Goal: Use online tool/utility: Utilize a website feature to perform a specific function

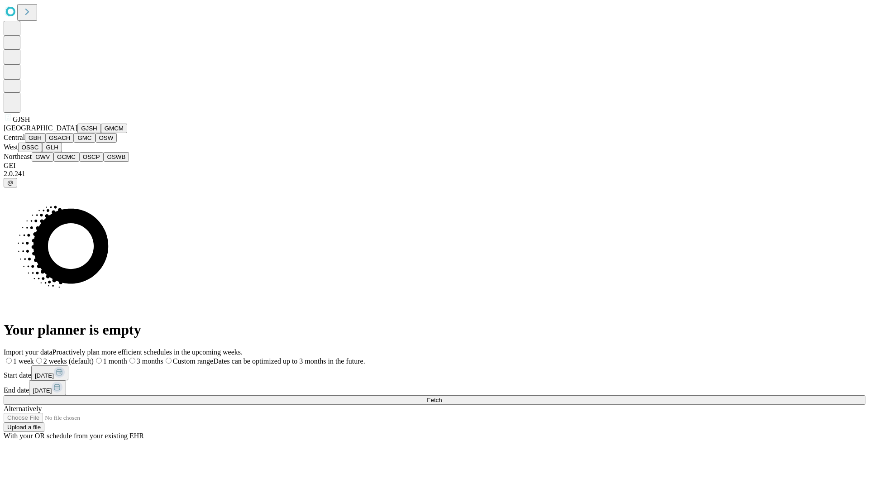
click at [77, 133] on button "GJSH" at bounding box center [89, 129] width 24 height 10
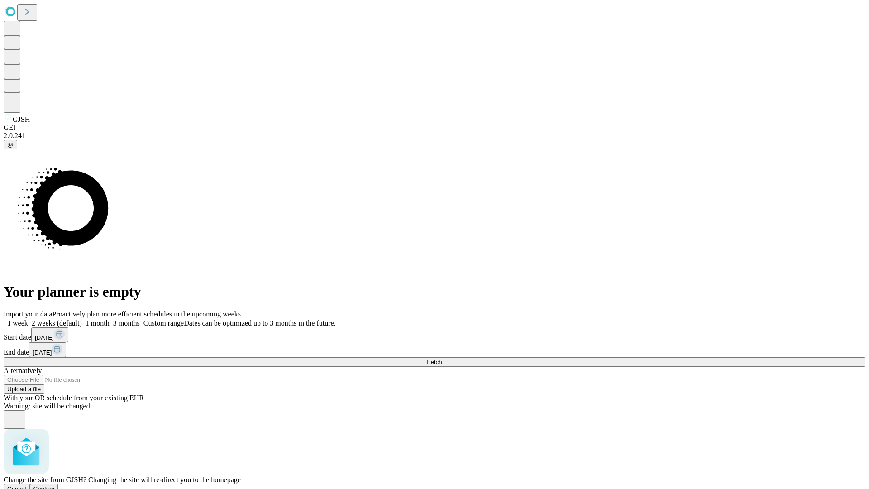
click at [55, 485] on span "Confirm" at bounding box center [44, 488] width 21 height 7
click at [28, 319] on label "1 week" at bounding box center [16, 323] width 24 height 8
click at [442, 359] on span "Fetch" at bounding box center [434, 362] width 15 height 7
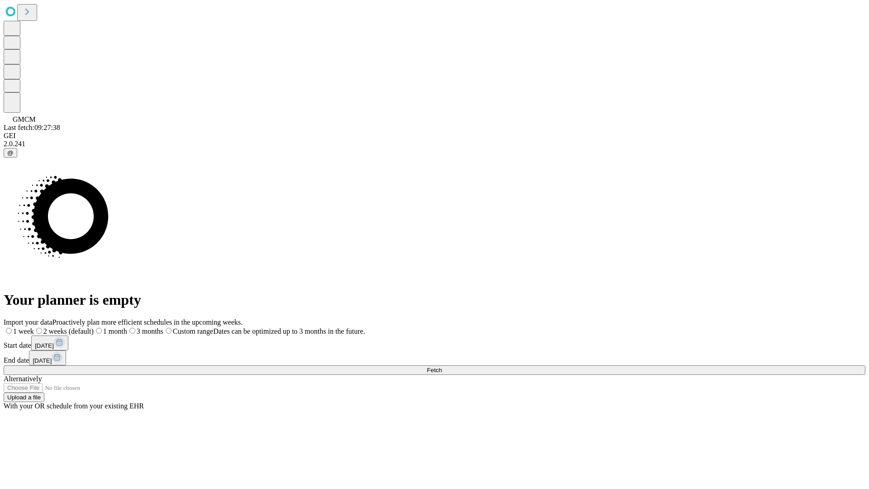
click at [34, 327] on label "1 week" at bounding box center [19, 331] width 30 height 8
click at [442, 367] on span "Fetch" at bounding box center [434, 370] width 15 height 7
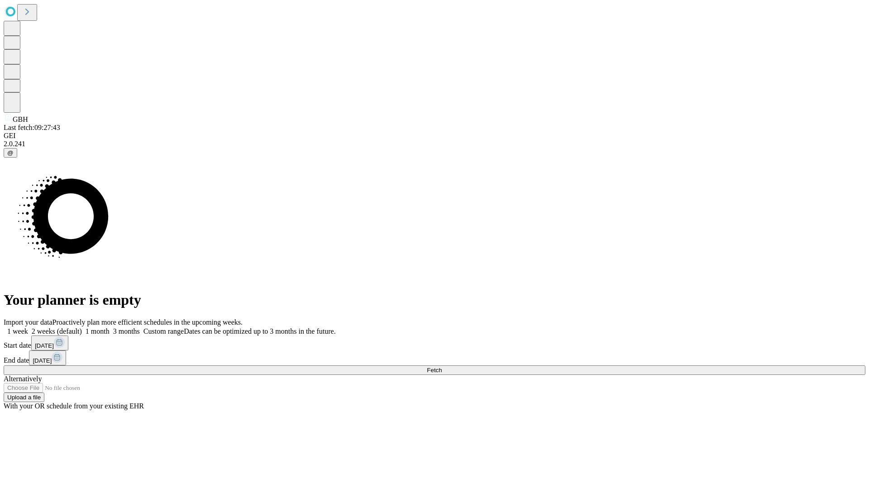
click at [28, 327] on label "1 week" at bounding box center [16, 331] width 24 height 8
click at [442, 367] on span "Fetch" at bounding box center [434, 370] width 15 height 7
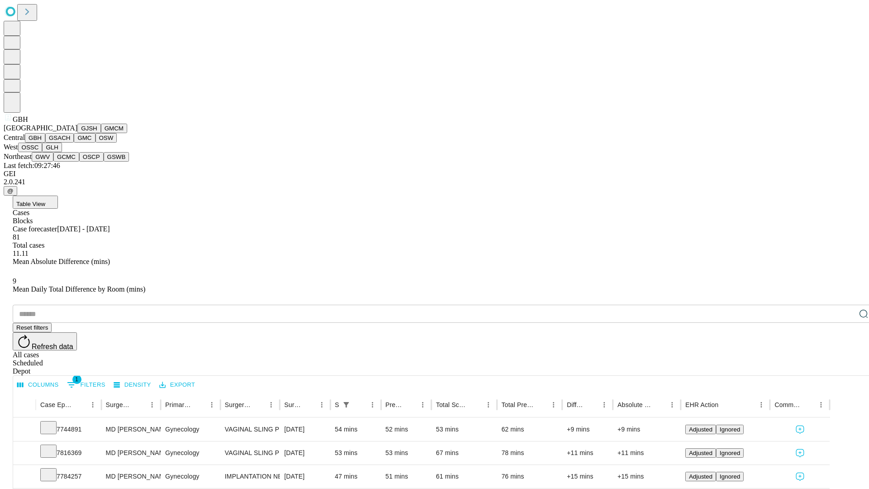
click at [70, 143] on button "GSACH" at bounding box center [59, 138] width 29 height 10
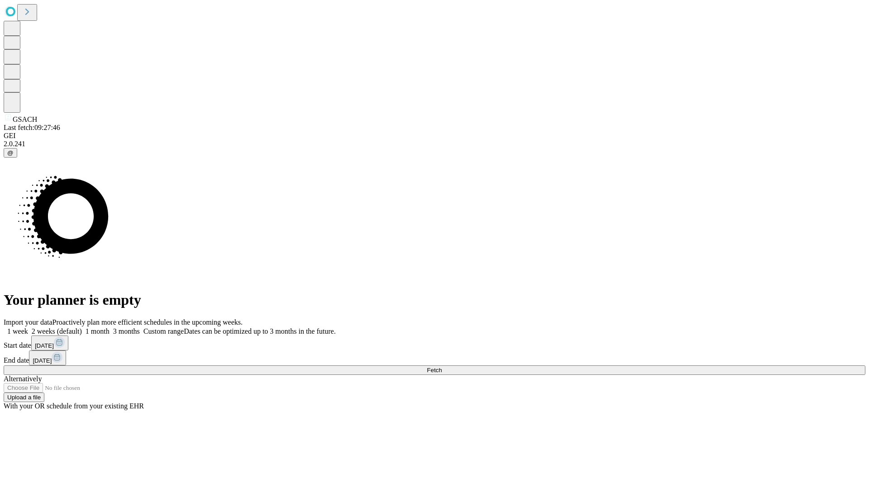
click at [28, 327] on label "1 week" at bounding box center [16, 331] width 24 height 8
click at [442, 367] on span "Fetch" at bounding box center [434, 370] width 15 height 7
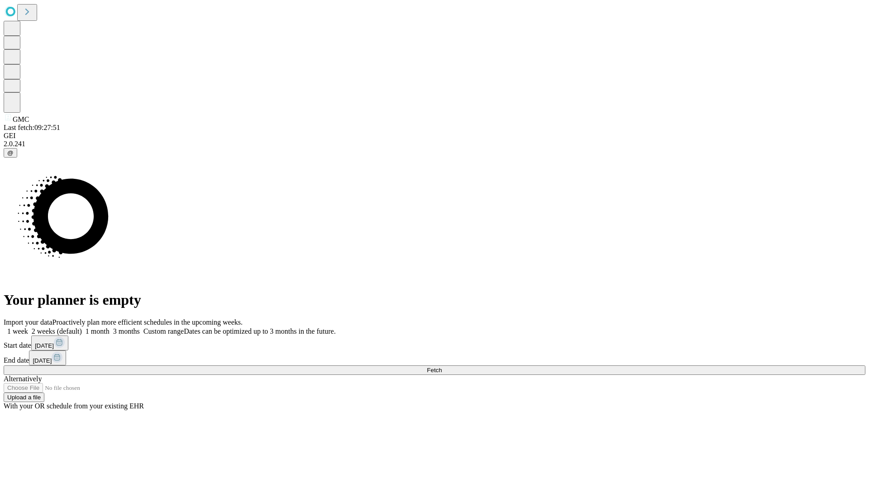
click at [28, 327] on label "1 week" at bounding box center [16, 331] width 24 height 8
click at [442, 367] on span "Fetch" at bounding box center [434, 370] width 15 height 7
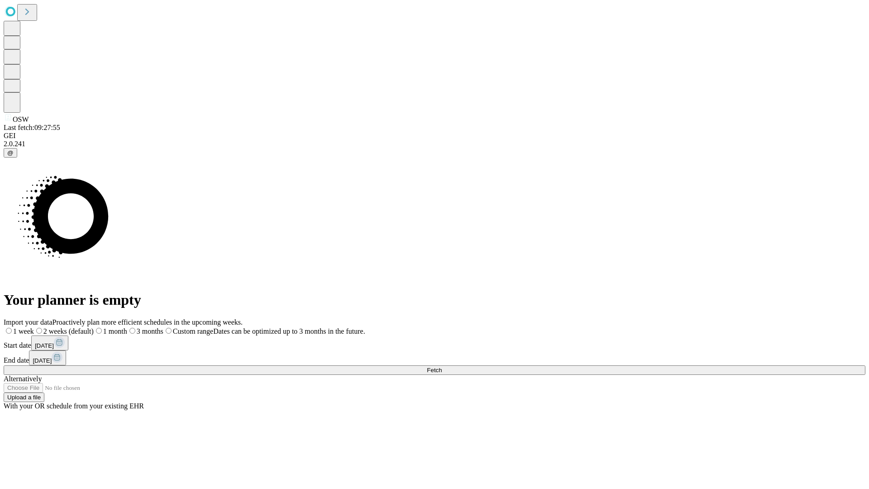
click at [34, 327] on label "1 week" at bounding box center [19, 331] width 30 height 8
click at [442, 367] on span "Fetch" at bounding box center [434, 370] width 15 height 7
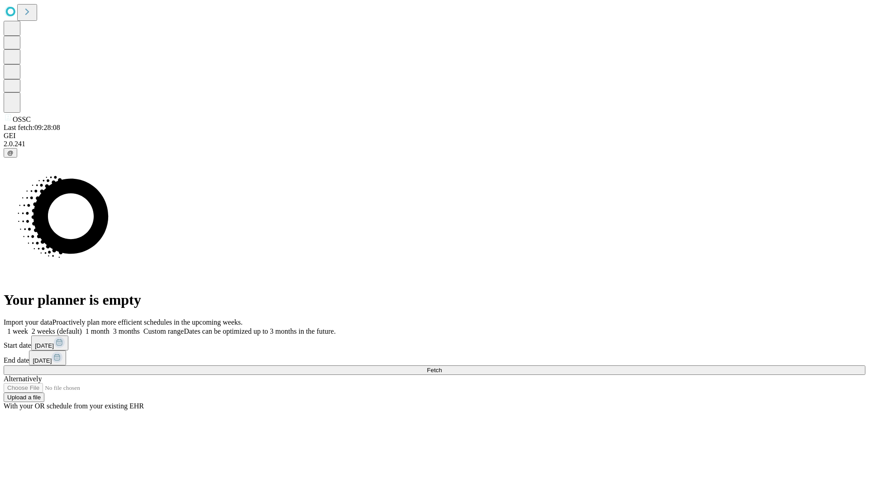
click at [28, 327] on label "1 week" at bounding box center [16, 331] width 24 height 8
click at [442, 367] on span "Fetch" at bounding box center [434, 370] width 15 height 7
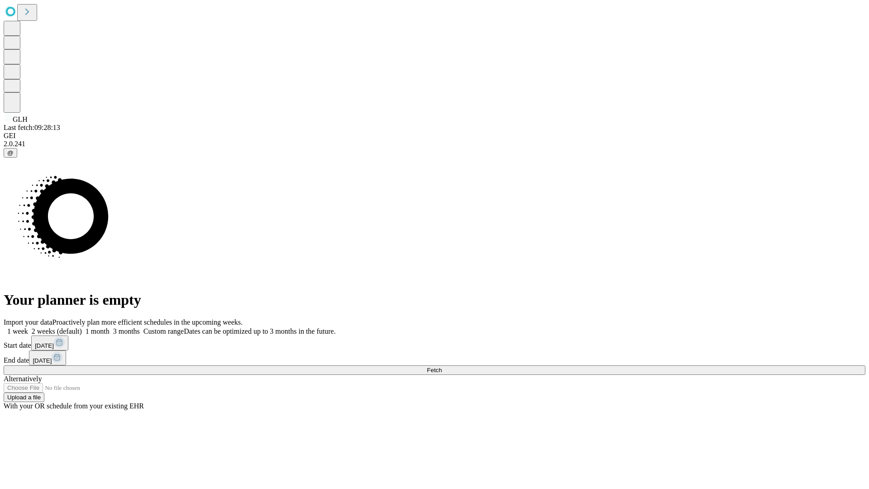
click at [28, 327] on label "1 week" at bounding box center [16, 331] width 24 height 8
click at [442, 367] on span "Fetch" at bounding box center [434, 370] width 15 height 7
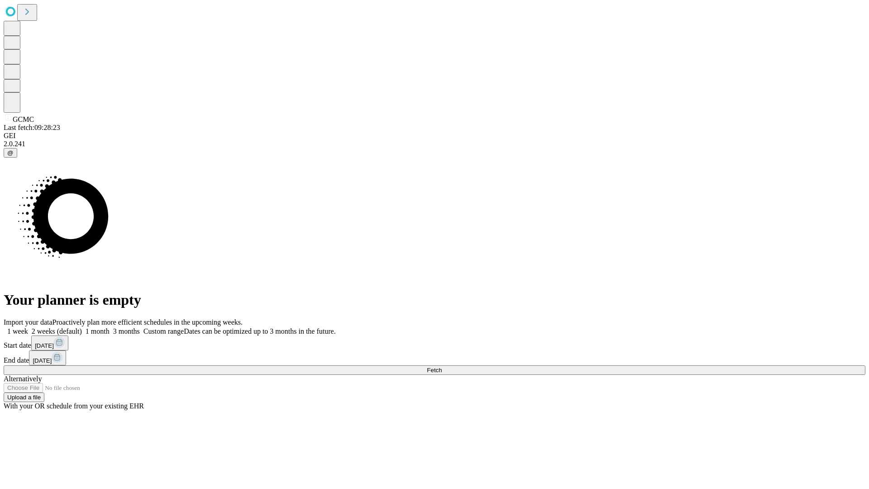
click at [28, 327] on label "1 week" at bounding box center [16, 331] width 24 height 8
click at [442, 367] on span "Fetch" at bounding box center [434, 370] width 15 height 7
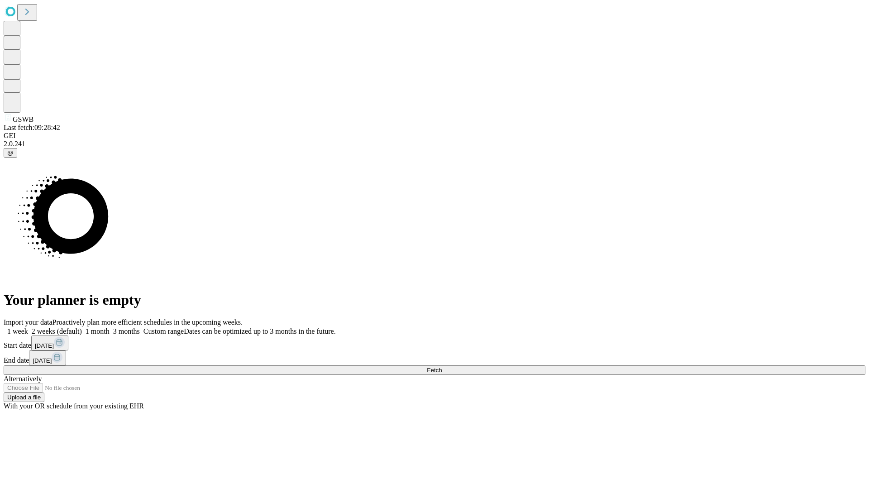
click at [28, 327] on label "1 week" at bounding box center [16, 331] width 24 height 8
click at [442, 367] on span "Fetch" at bounding box center [434, 370] width 15 height 7
